Goal: Information Seeking & Learning: Learn about a topic

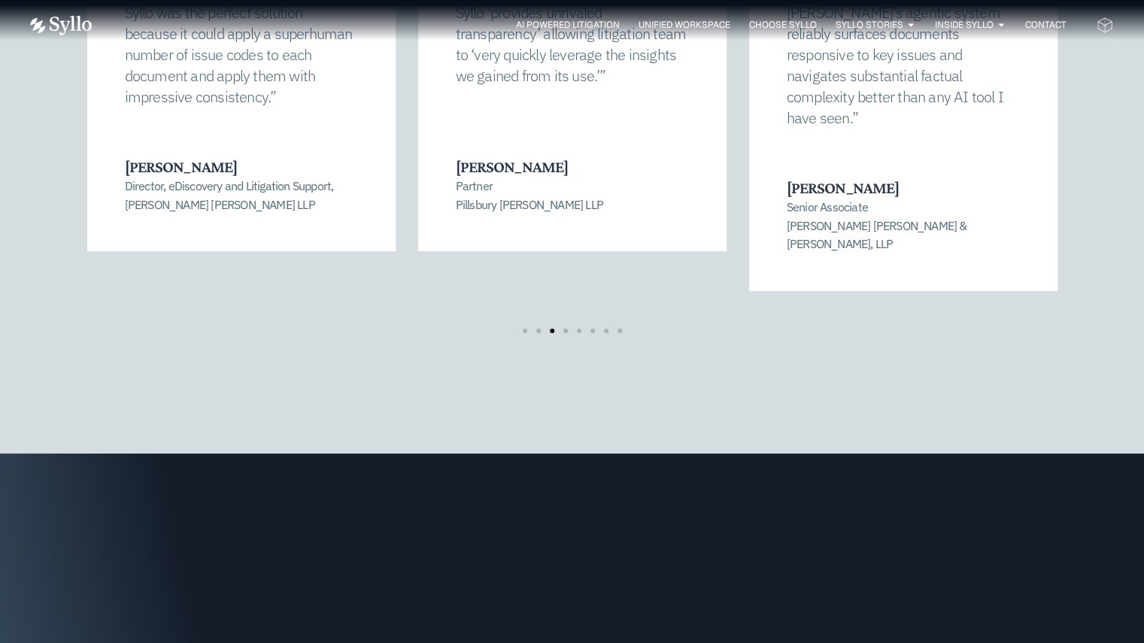
scroll to position [3508, 0]
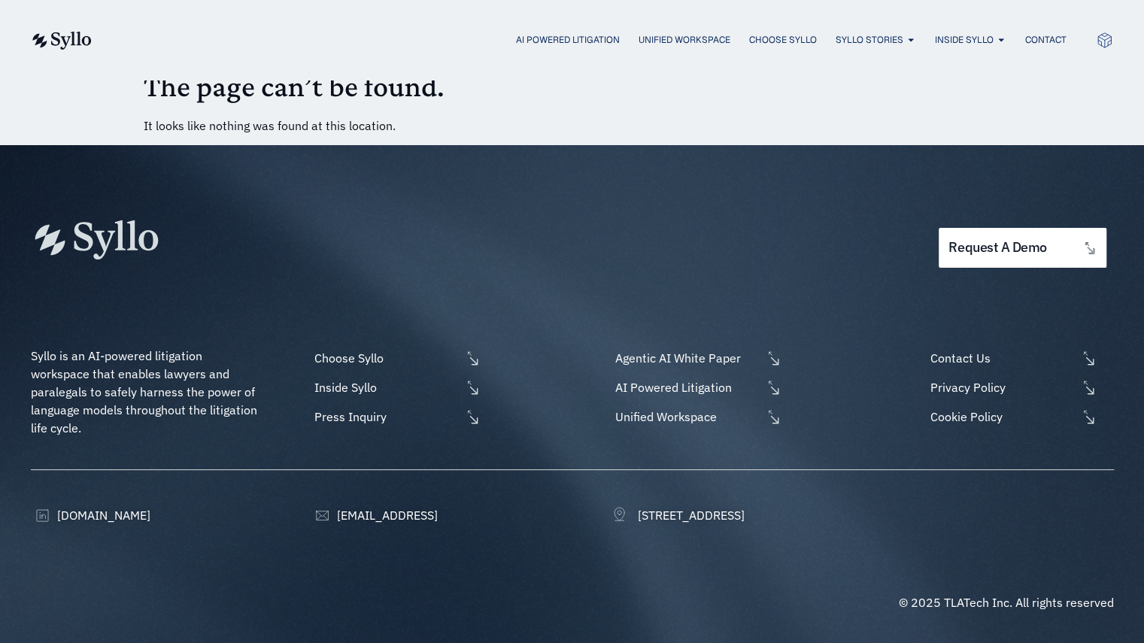
scroll to position [17, 0]
click at [598, 38] on span "AI Powered Litigation" at bounding box center [567, 40] width 103 height 14
